Goal: Check status: Check status

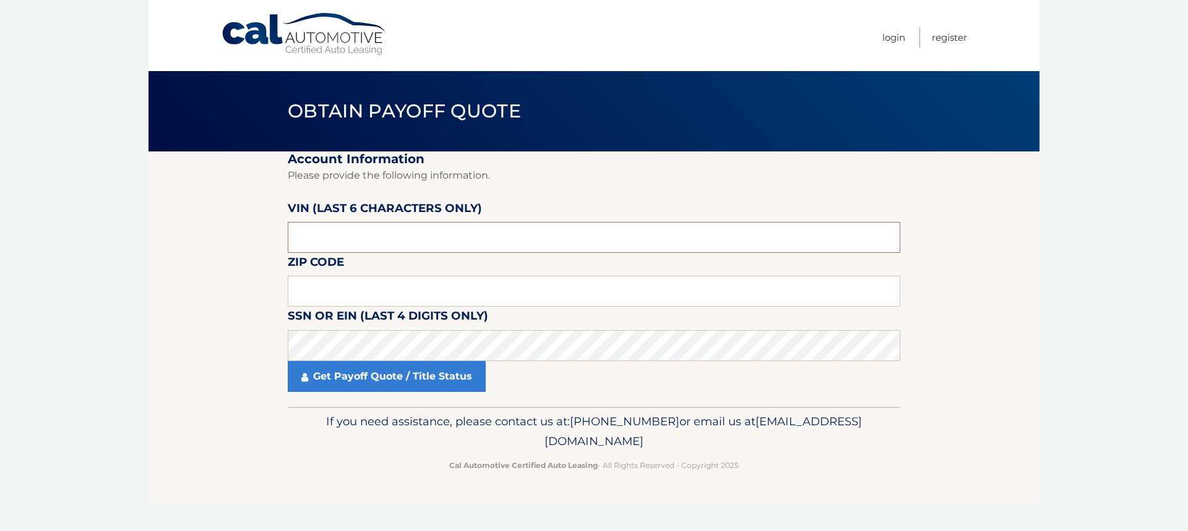
click at [340, 241] on input "text" at bounding box center [594, 237] width 612 height 31
type input "058547"
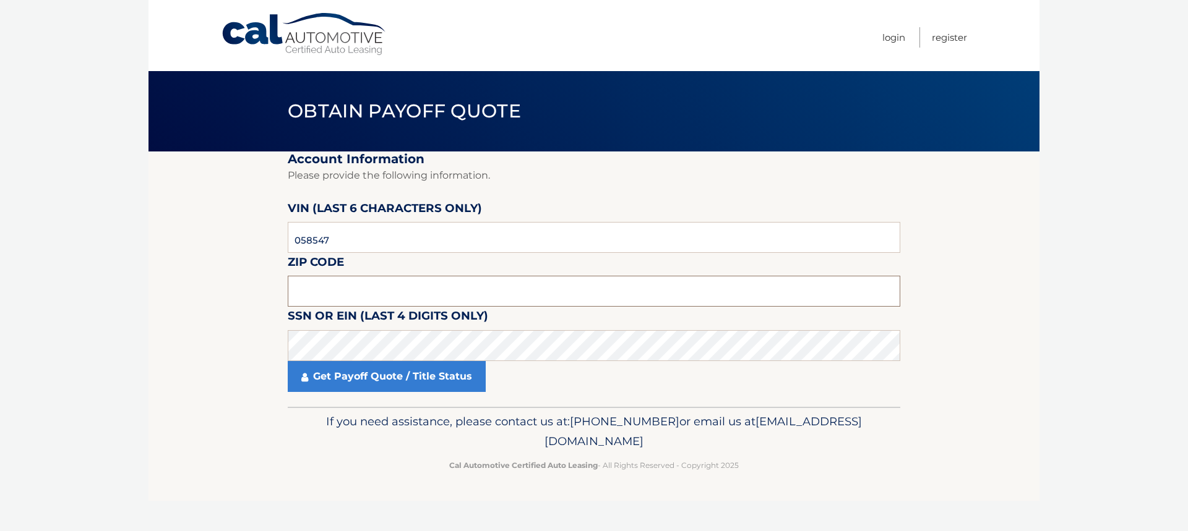
click at [338, 280] on input "text" at bounding box center [594, 291] width 612 height 31
click at [422, 377] on link "Get Payoff Quote / Title Status" at bounding box center [387, 376] width 198 height 31
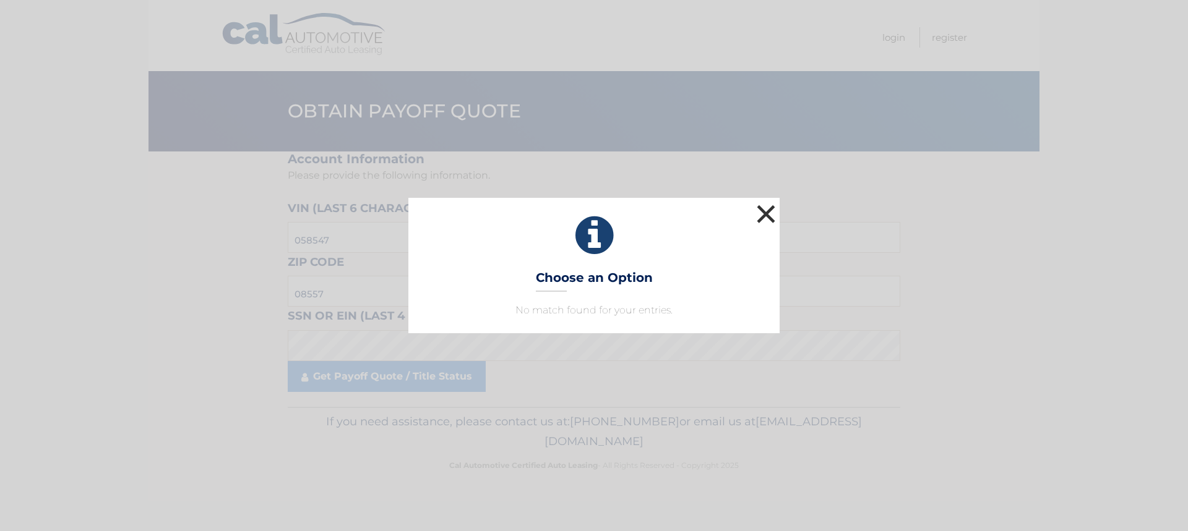
click at [765, 212] on button "×" at bounding box center [765, 214] width 25 height 25
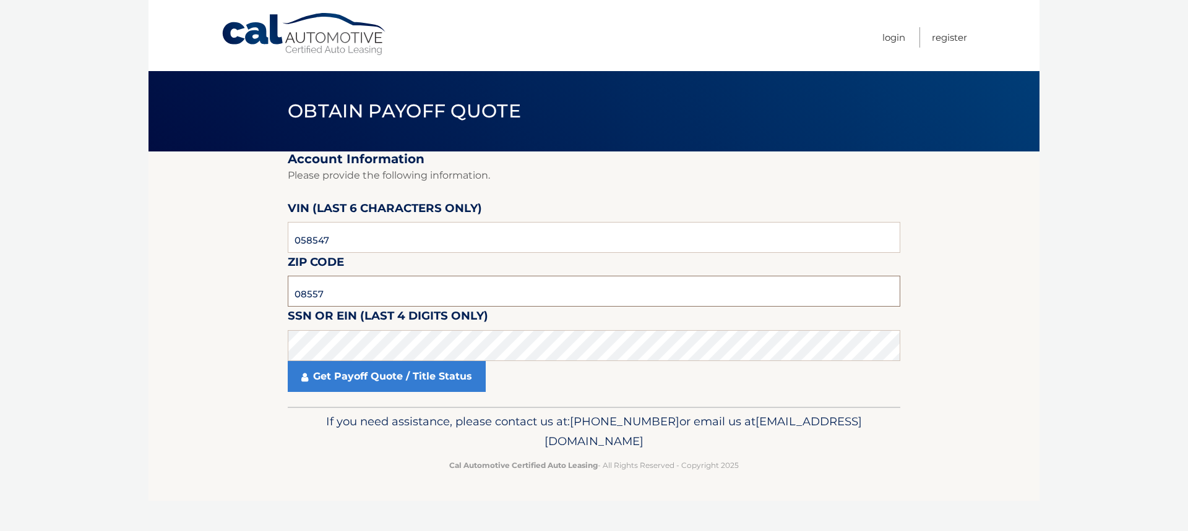
click at [312, 294] on input "08557" at bounding box center [594, 291] width 612 height 31
type input "08857"
click at [368, 375] on link "Get Payoff Quote / Title Status" at bounding box center [387, 376] width 198 height 31
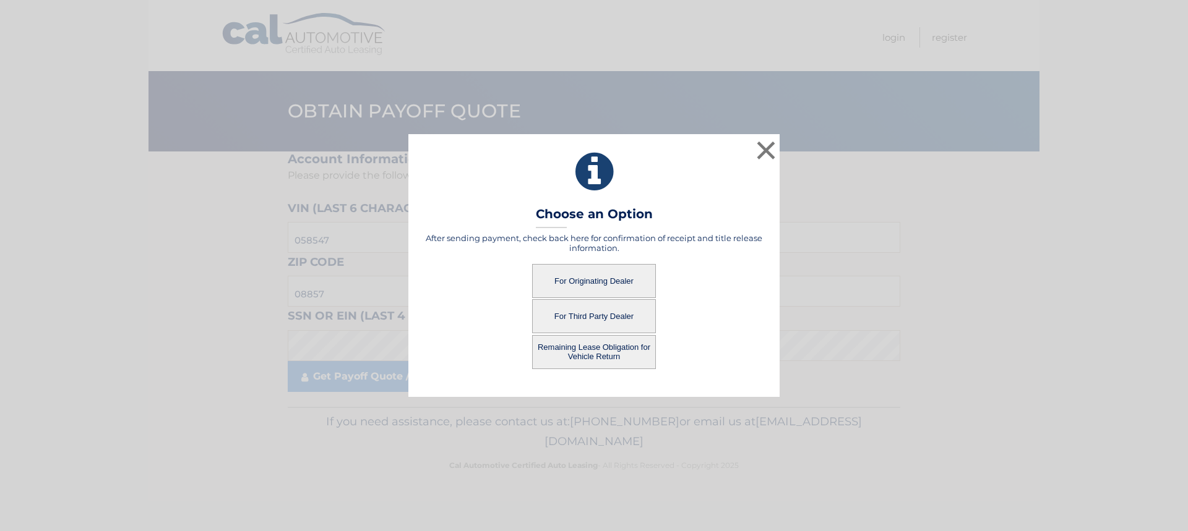
click at [610, 285] on button "For Originating Dealer" at bounding box center [594, 281] width 124 height 34
click at [585, 278] on button "For Originating Dealer" at bounding box center [594, 281] width 124 height 34
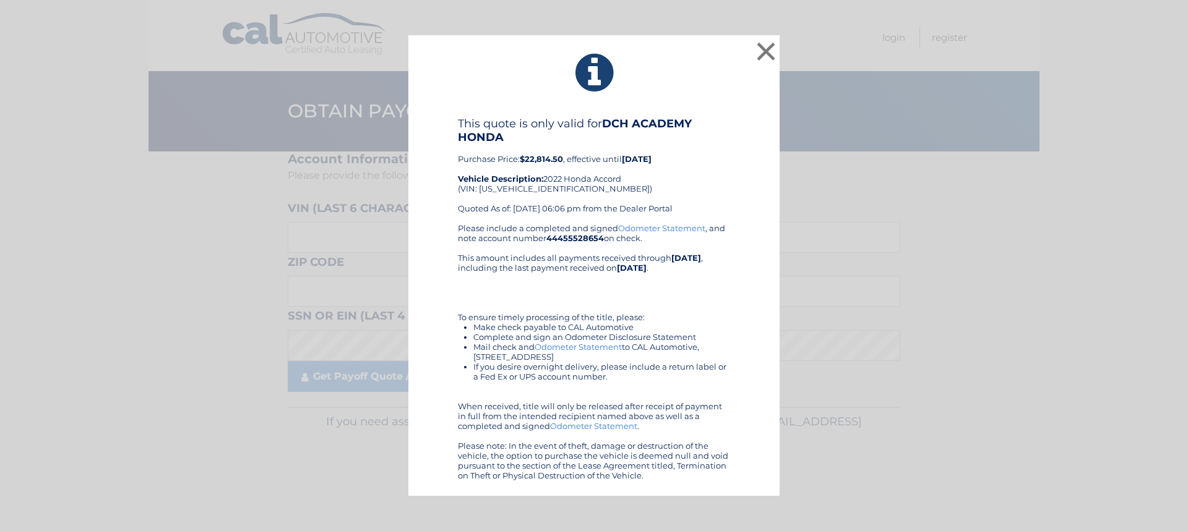
click at [601, 185] on div "This quote is only valid for DCH ACADEMY HONDA Purchase Price: $22,814.50 , eff…" at bounding box center [594, 170] width 272 height 106
